Goal: Information Seeking & Learning: Find specific page/section

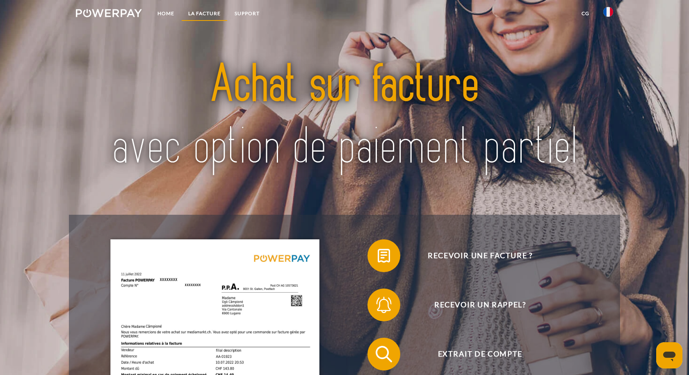
click at [206, 14] on link "LA FACTURE" at bounding box center [204, 13] width 46 height 15
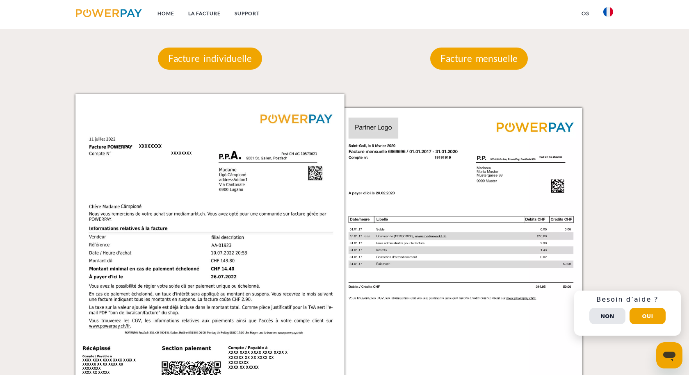
scroll to position [780, 0]
click at [470, 61] on p "Facture mensuelle" at bounding box center [479, 59] width 98 height 22
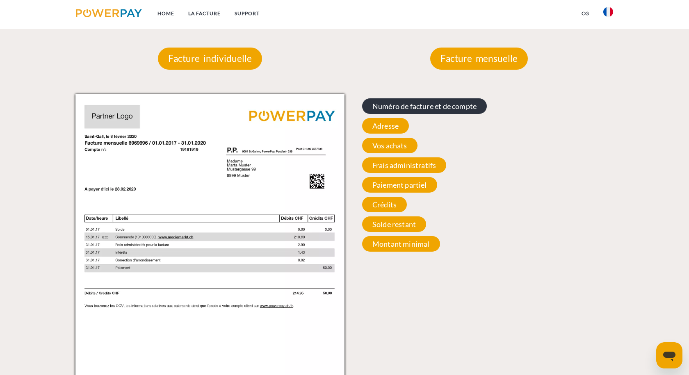
click at [440, 104] on span "Numéro de facture et de compte" at bounding box center [424, 106] width 125 height 16
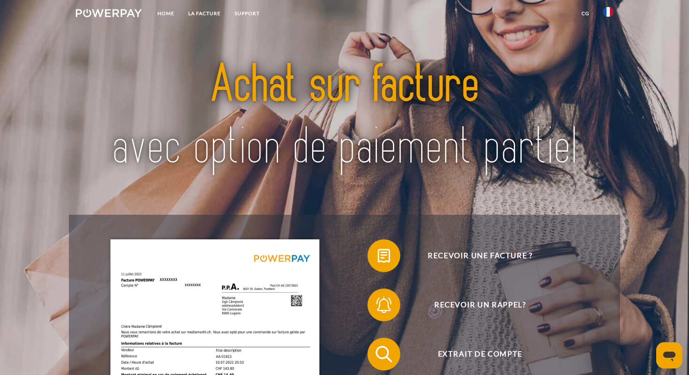
scroll to position [0, 0]
click at [123, 14] on img at bounding box center [109, 13] width 66 height 8
click at [168, 13] on link "Home" at bounding box center [165, 13] width 31 height 15
click at [169, 11] on link "Home" at bounding box center [165, 13] width 31 height 15
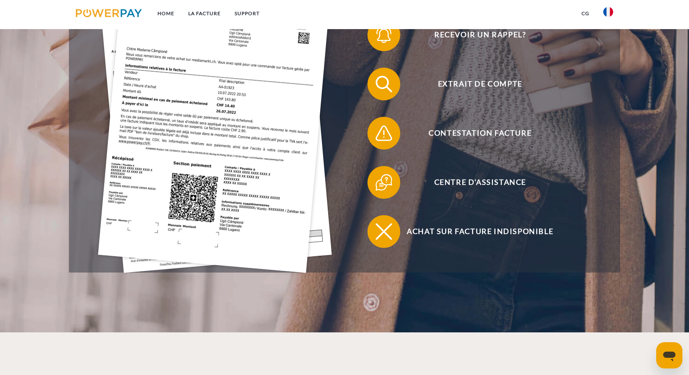
scroll to position [271, 0]
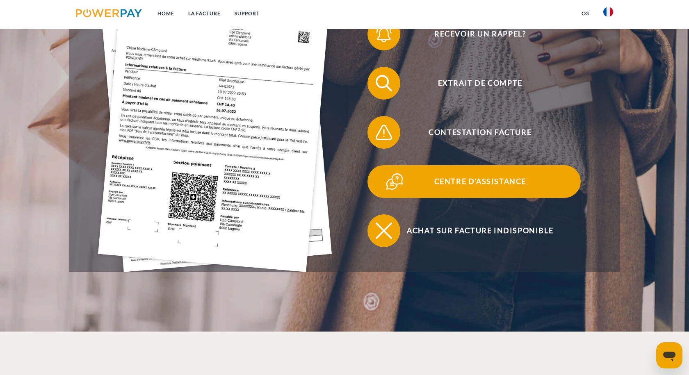
click at [461, 184] on span "Centre d'assistance" at bounding box center [480, 181] width 201 height 33
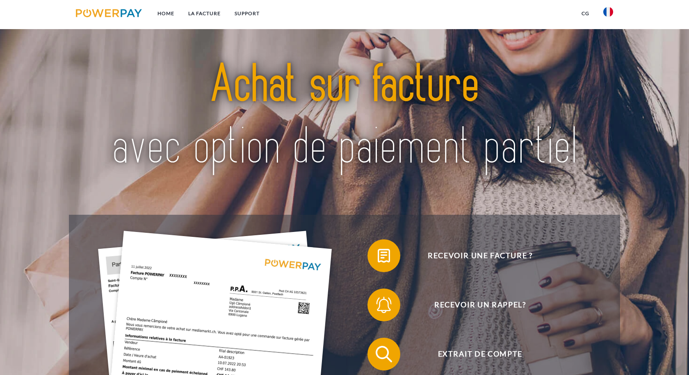
scroll to position [271, 0]
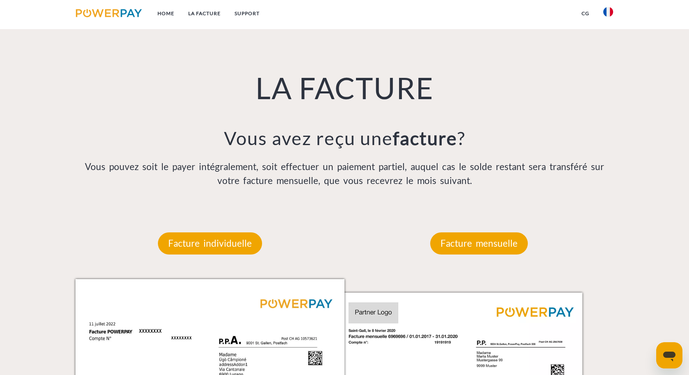
scroll to position [602, 0]
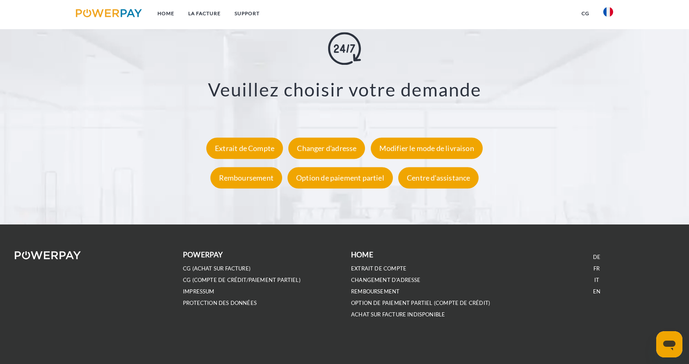
scroll to position [1568, 0]
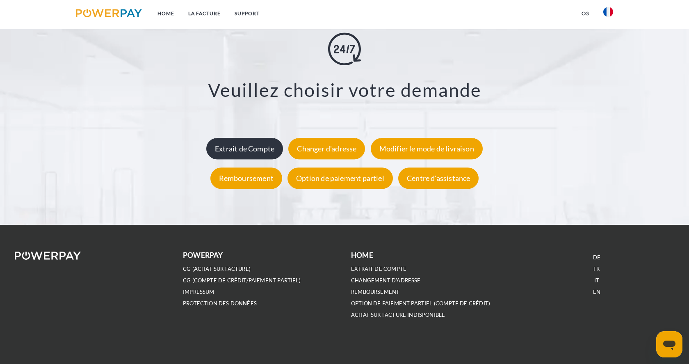
click at [245, 148] on div "Extrait de Compte" at bounding box center [244, 148] width 77 height 21
